Goal: Transaction & Acquisition: Purchase product/service

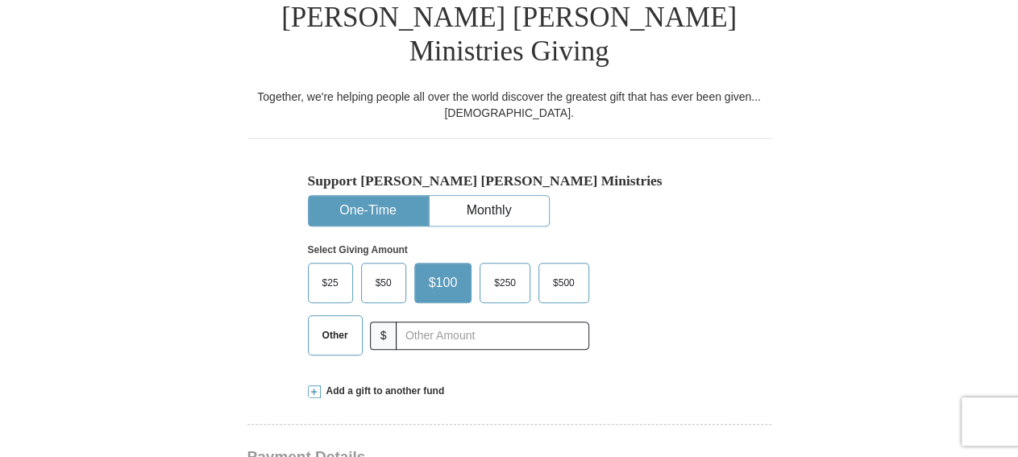
scroll to position [419, 0]
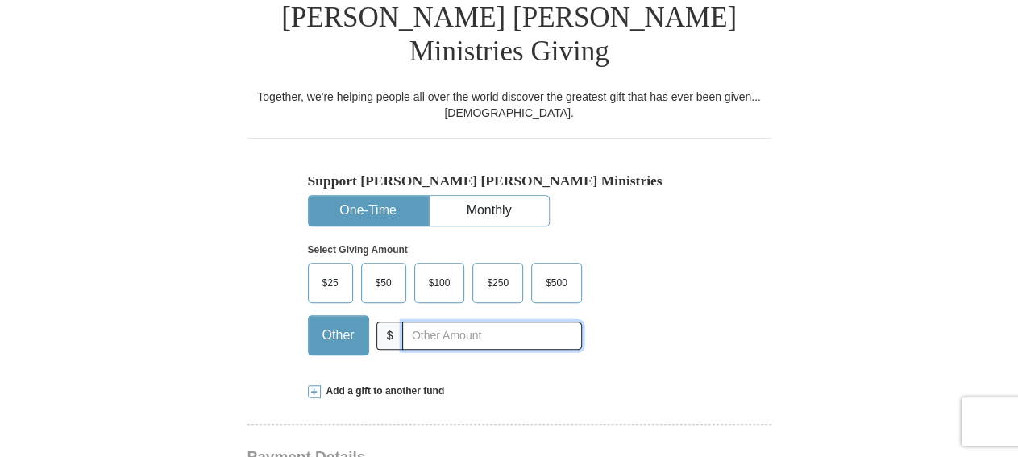
click at [487, 321] on input "text" at bounding box center [491, 335] width 179 height 28
type input "10"
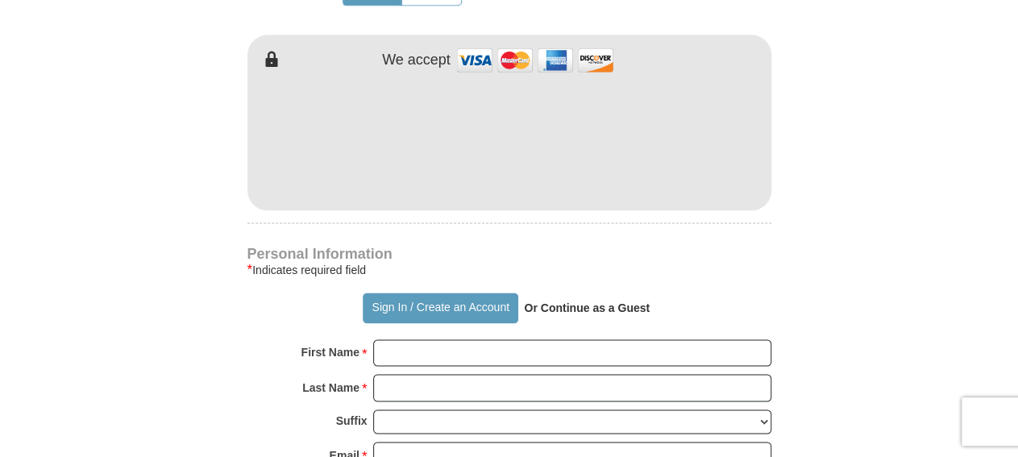
scroll to position [1006, 0]
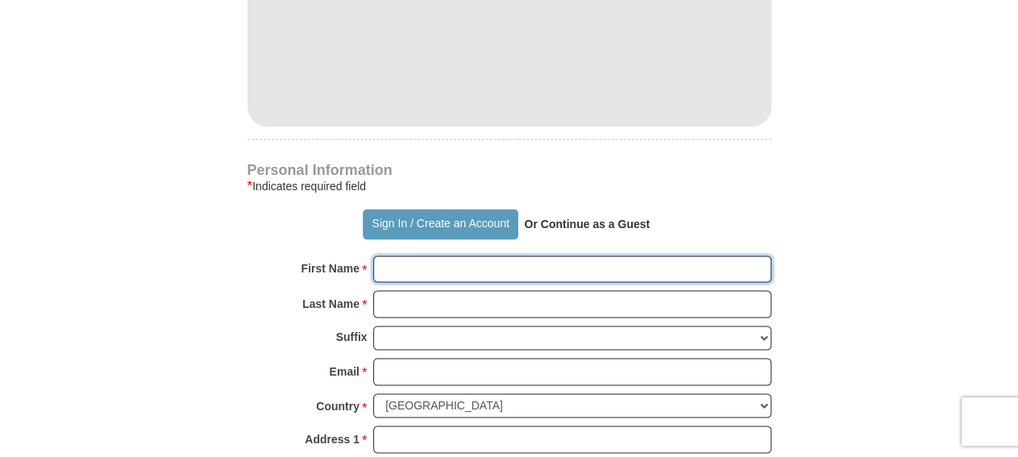
click at [653, 255] on input "First Name *" at bounding box center [572, 268] width 398 height 27
type input "LaDonald"
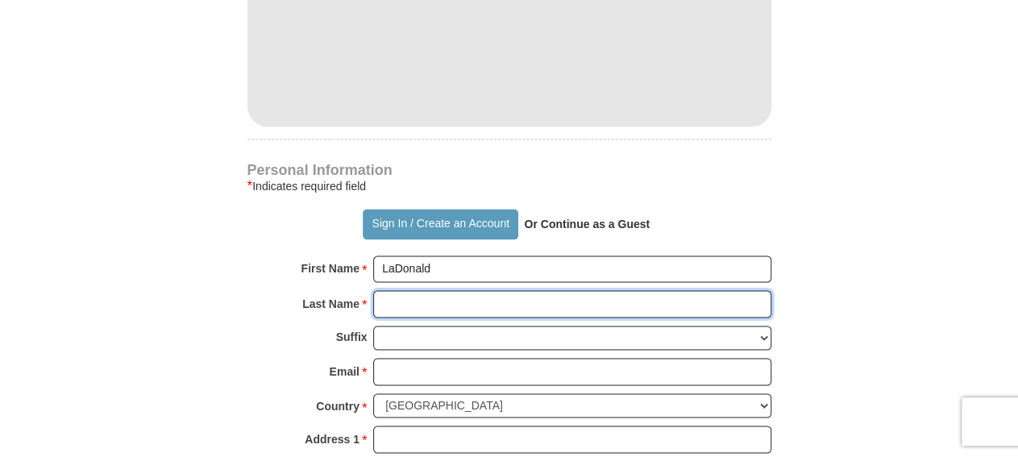
type input "[PERSON_NAME]"
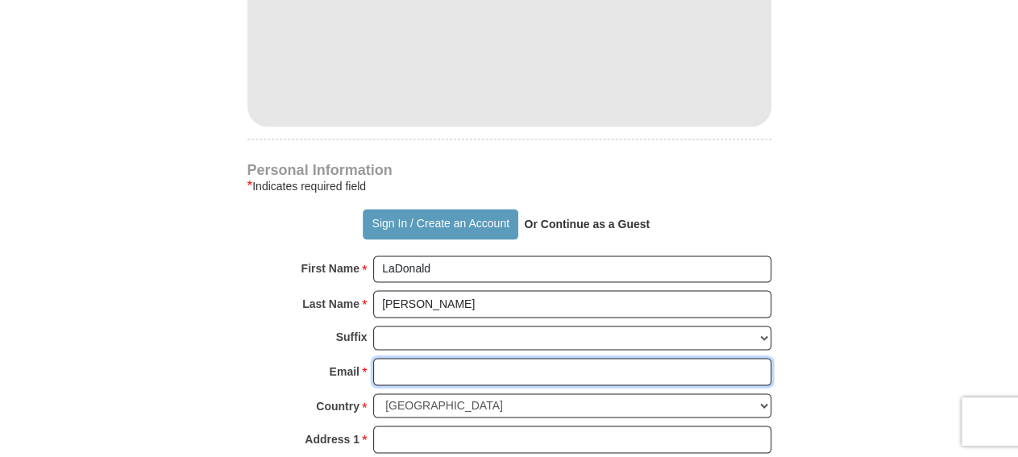
type input "[EMAIL_ADDRESS][DOMAIN_NAME]"
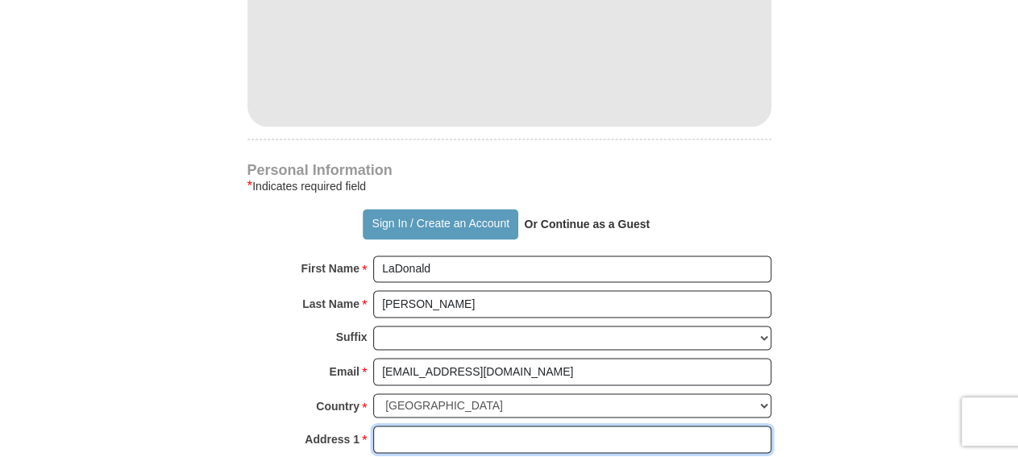
type input "[STREET_ADDRESS]"
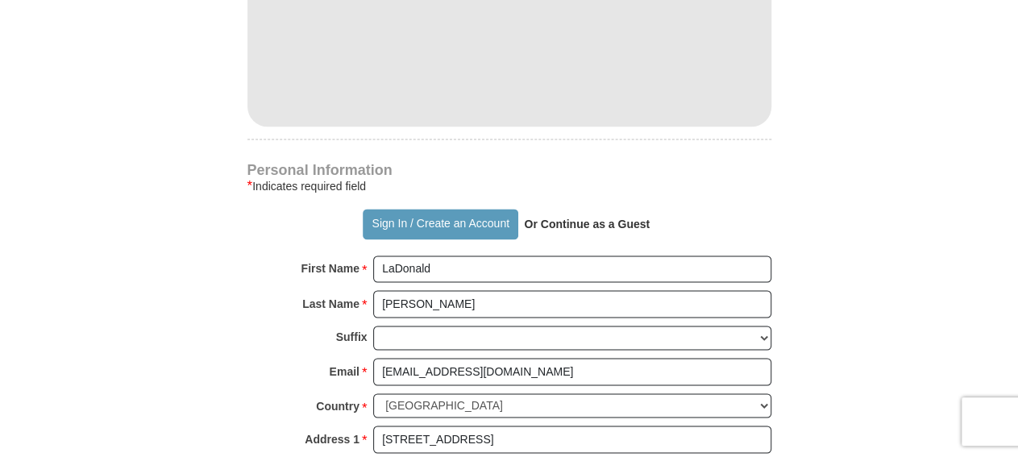
type input "Monroe"
select select "LA"
type input "71203"
type input "3186143092"
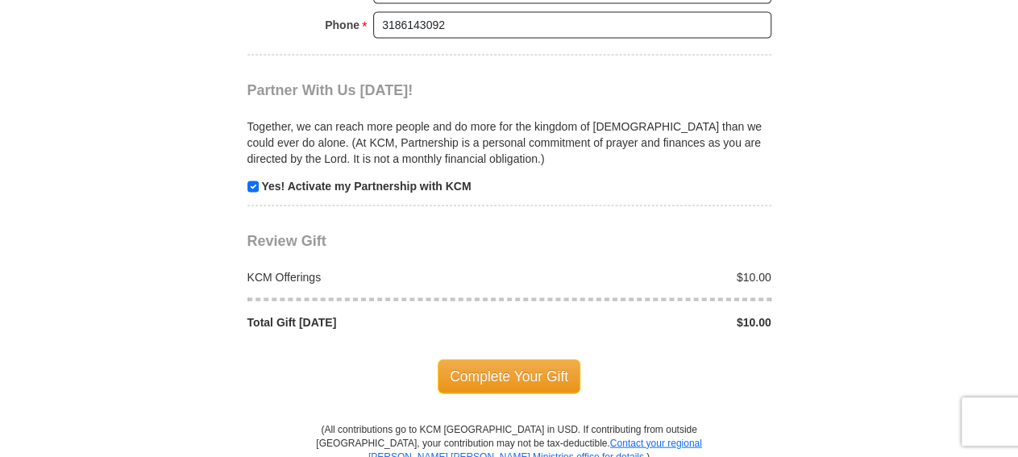
scroll to position [1676, 0]
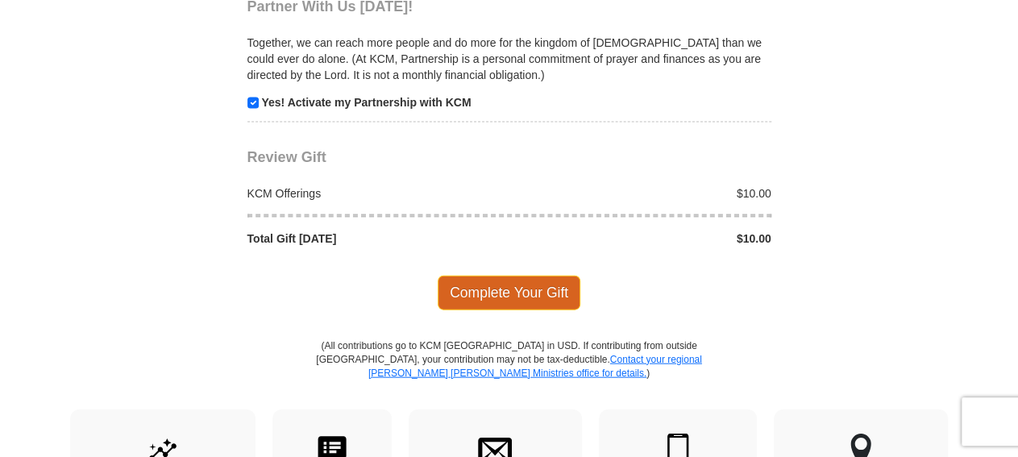
click at [513, 276] on span "Complete Your Gift" at bounding box center [509, 293] width 143 height 34
